Goal: Task Accomplishment & Management: Manage account settings

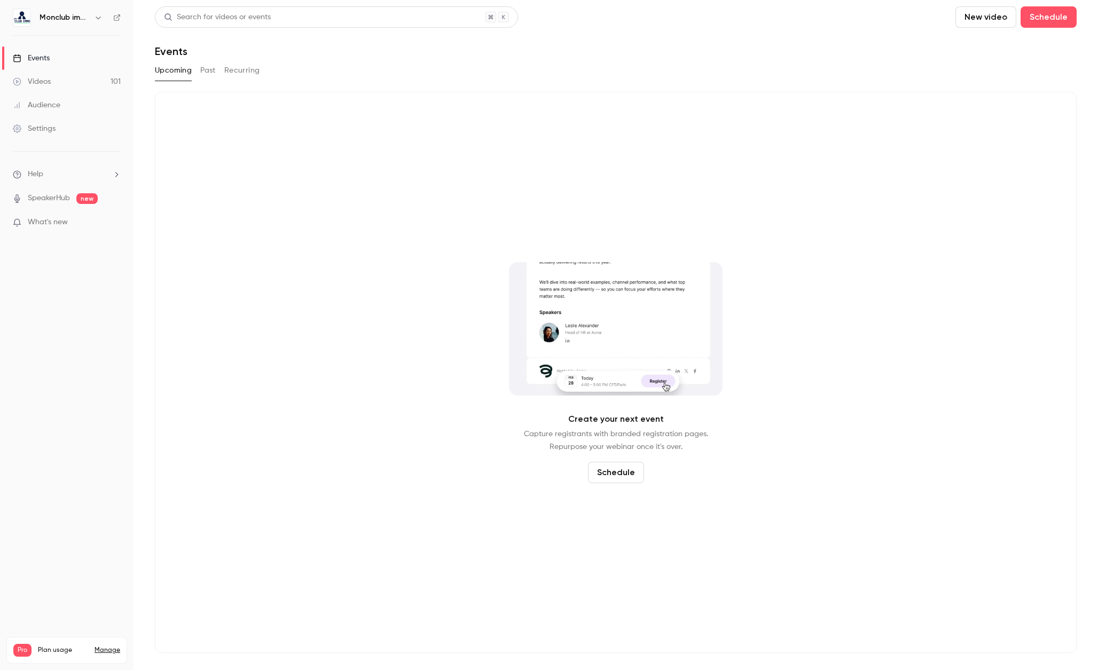
click at [64, 127] on link "Settings" at bounding box center [67, 129] width 134 height 24
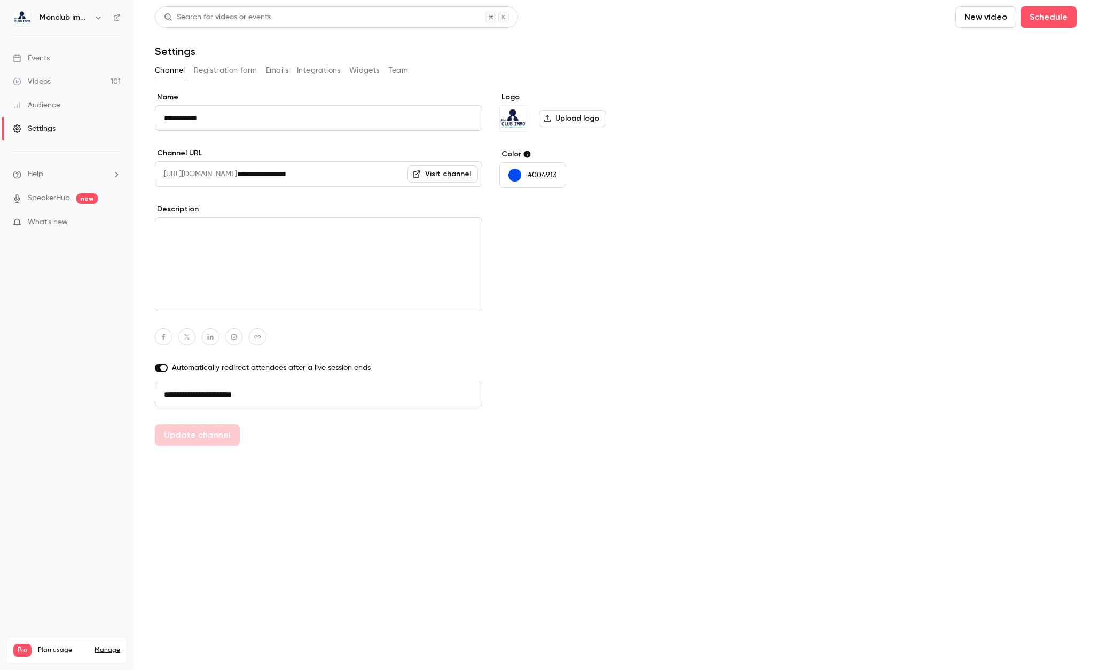
click at [45, 107] on div "Audience" at bounding box center [37, 105] width 48 height 11
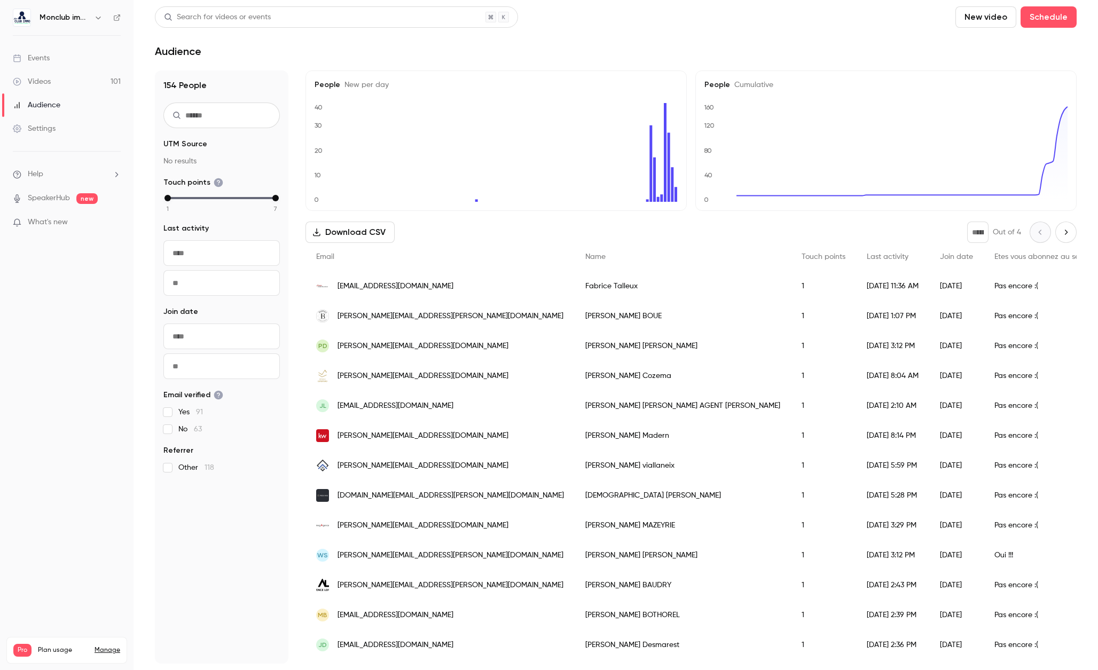
click at [85, 83] on link "Videos 101" at bounding box center [67, 82] width 134 height 24
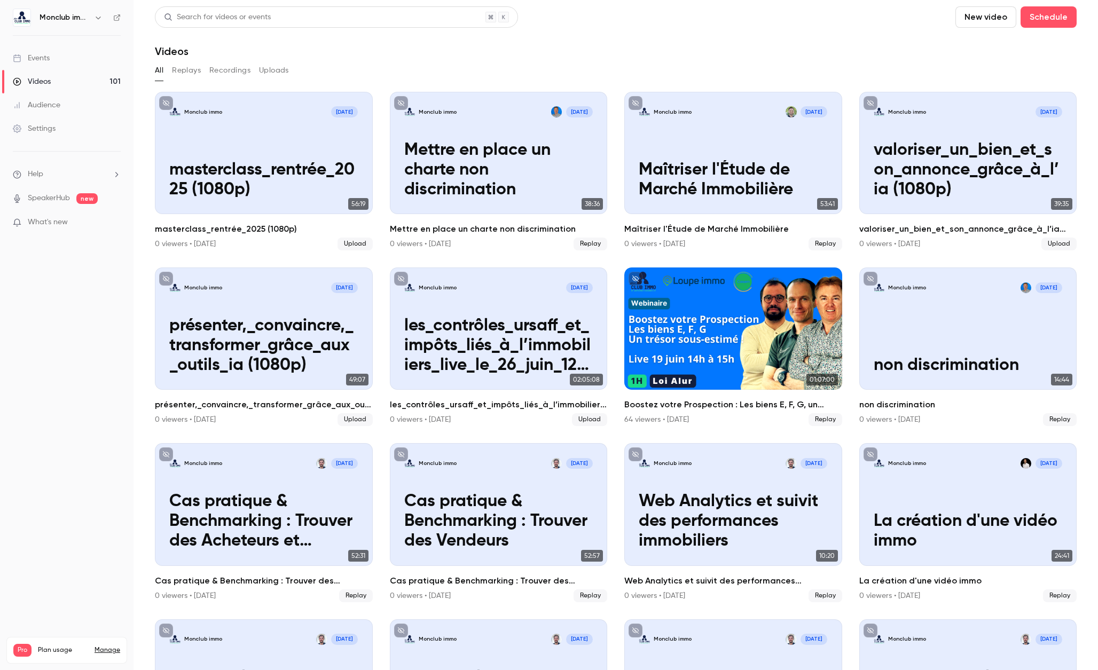
click at [97, 646] on link "Manage" at bounding box center [108, 650] width 26 height 9
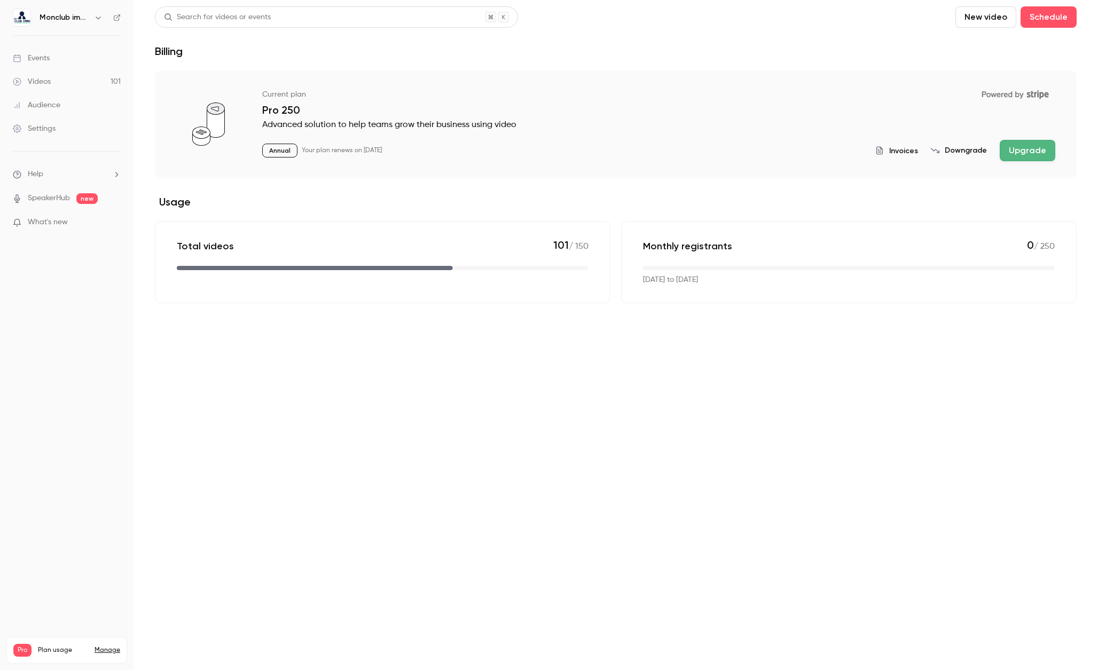
click at [946, 150] on button "Downgrade" at bounding box center [959, 150] width 56 height 11
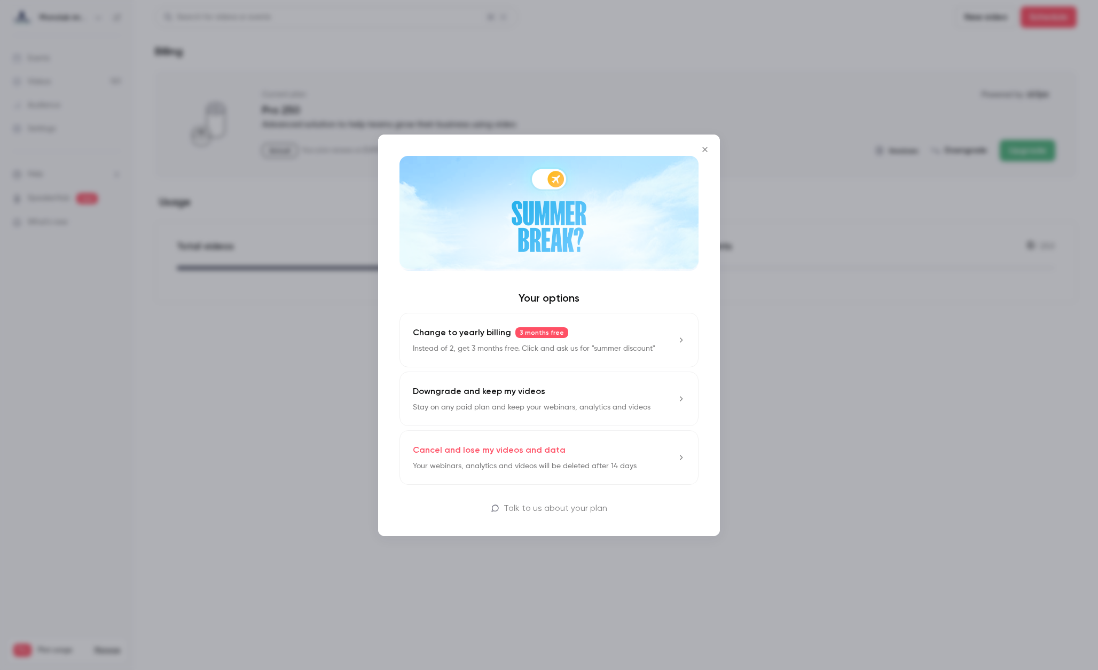
click at [452, 449] on p "Cancel and lose my videos and data" at bounding box center [489, 450] width 153 height 13
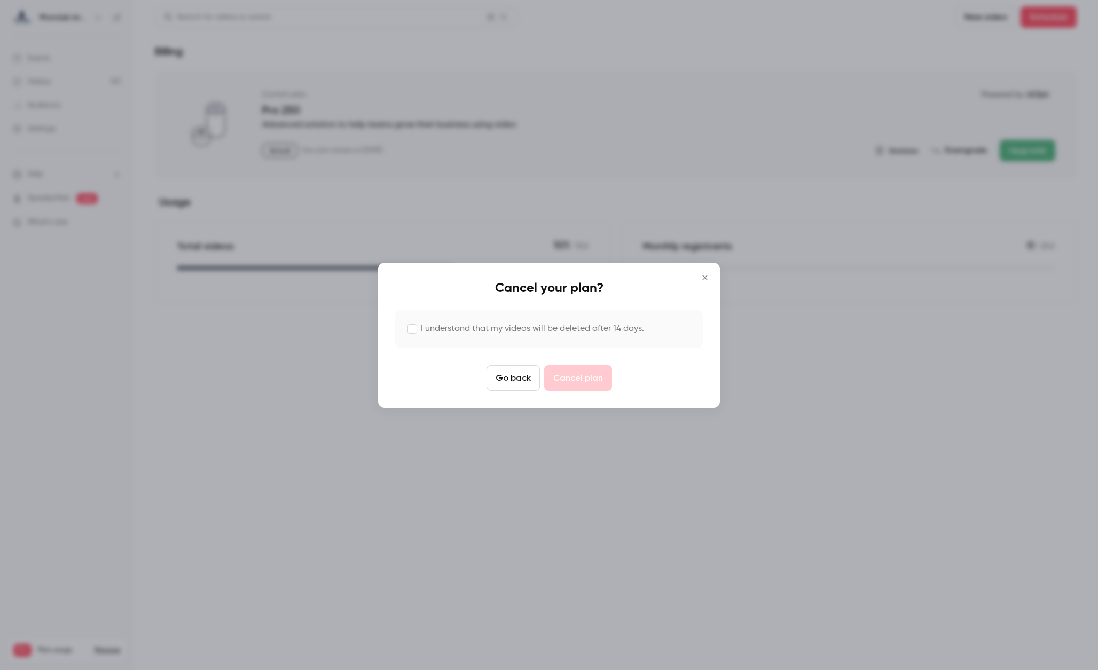
click at [440, 320] on div "I understand that my videos will be deleted after 14 days." at bounding box center [549, 329] width 308 height 38
click at [448, 326] on label "I understand that my videos will be deleted after 14 days." at bounding box center [532, 329] width 223 height 13
click at [574, 377] on button "Cancel plan" at bounding box center [578, 378] width 68 height 26
